Goal: Communication & Community: Answer question/provide support

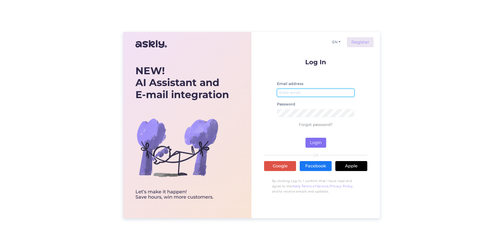
type input "[EMAIL_ADDRESS][DOMAIN_NAME]"
click at [316, 143] on button "Login" at bounding box center [315, 143] width 21 height 10
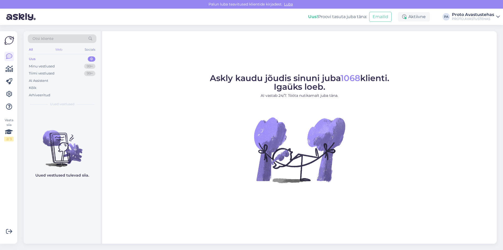
click at [61, 51] on div "Web" at bounding box center [58, 49] width 9 height 7
click at [49, 66] on div "Minu vestlused" at bounding box center [42, 66] width 26 height 5
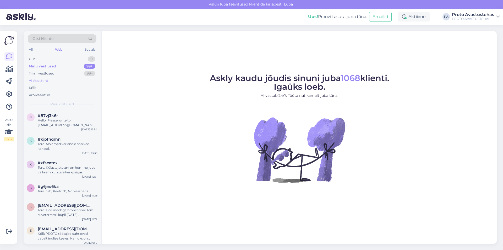
click at [43, 77] on div "AI Assistent" at bounding box center [62, 80] width 69 height 7
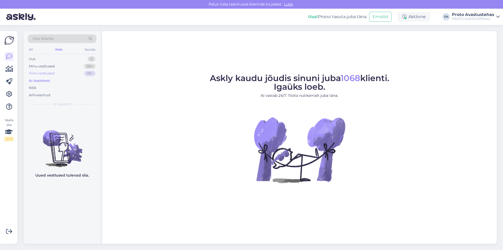
click at [45, 72] on div "Tiimi vestlused" at bounding box center [42, 73] width 26 height 5
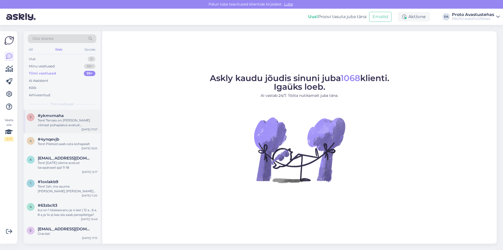
click at [52, 124] on div "Tere! Terrass on [PERSON_NAME] viimast pühapäeva avatud. Järgmisest nädalast on…" at bounding box center [68, 122] width 60 height 9
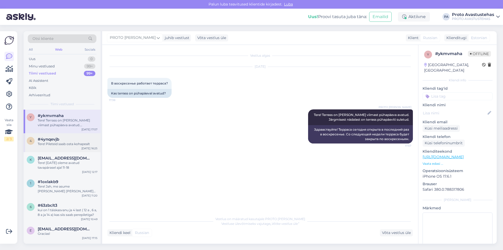
click at [48, 149] on div "4 #4ynqevjb Tere! Pileteid saab osta kohapealt [DATE] 16:25" at bounding box center [62, 142] width 77 height 19
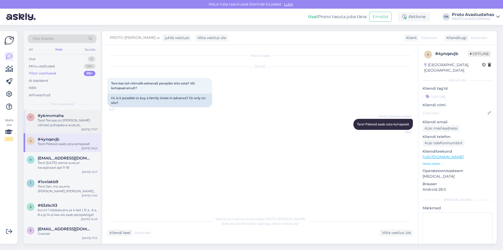
click at [52, 124] on div "Tere! Terrass on [PERSON_NAME] viimast pühapäeva avatud. Järgmisest nädalast on…" at bounding box center [68, 122] width 60 height 9
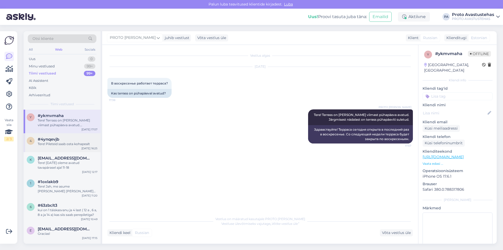
click at [52, 135] on div "4 #4ynqevjb Tere! Pileteid saab osta kohapealt [DATE] 16:25" at bounding box center [62, 142] width 77 height 19
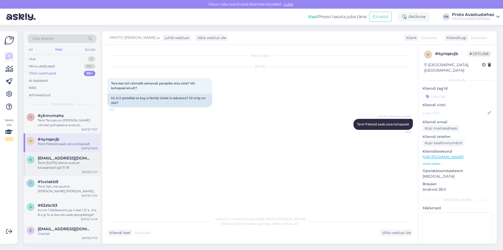
click at [58, 155] on div "k [EMAIL_ADDRESS][DOMAIN_NAME] Tere! [DATE] oleme avatud tavapärasel ajal [DATE…" at bounding box center [62, 164] width 77 height 24
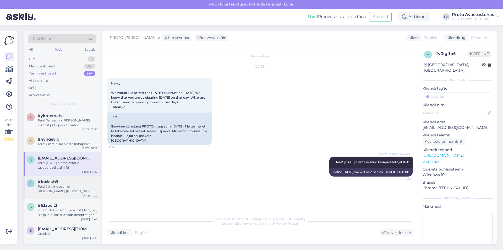
click at [61, 179] on div "1 #1oxlakb9 Tere! Jah, me asume [PERSON_NAME] [PERSON_NAME] aadress on Peetri 1…" at bounding box center [62, 188] width 77 height 24
